Goal: Transaction & Acquisition: Purchase product/service

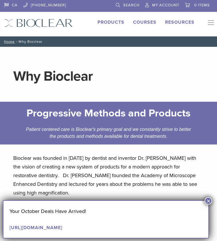
click at [106, 87] on header "Why Bioclear" at bounding box center [109, 76] width 200 height 42
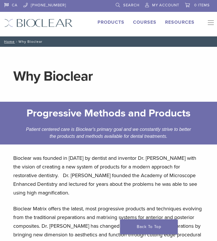
click at [111, 23] on link "Products" at bounding box center [110, 22] width 27 height 6
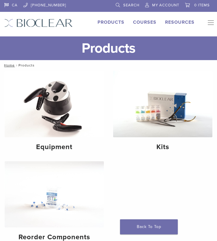
click at [155, 123] on img at bounding box center [162, 104] width 99 height 66
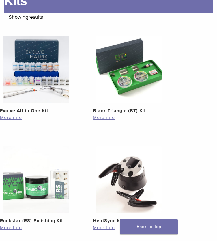
scroll to position [80, 0]
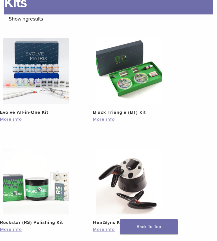
click at [40, 72] on img at bounding box center [36, 71] width 66 height 66
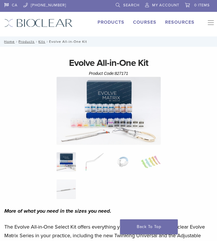
click at [140, 104] on img at bounding box center [109, 111] width 104 height 68
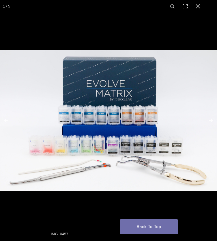
scroll to position [3, 0]
click at [137, 137] on img "Full screen image" at bounding box center [108, 120] width 217 height 141
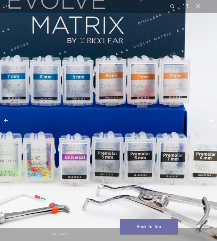
click at [195, 6] on button "Close (Esc)" at bounding box center [198, 6] width 13 height 13
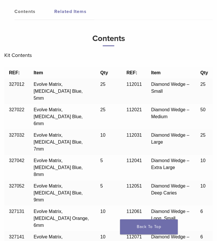
scroll to position [532, 0]
